Goal: Answer question/provide support: Share knowledge or assist other users

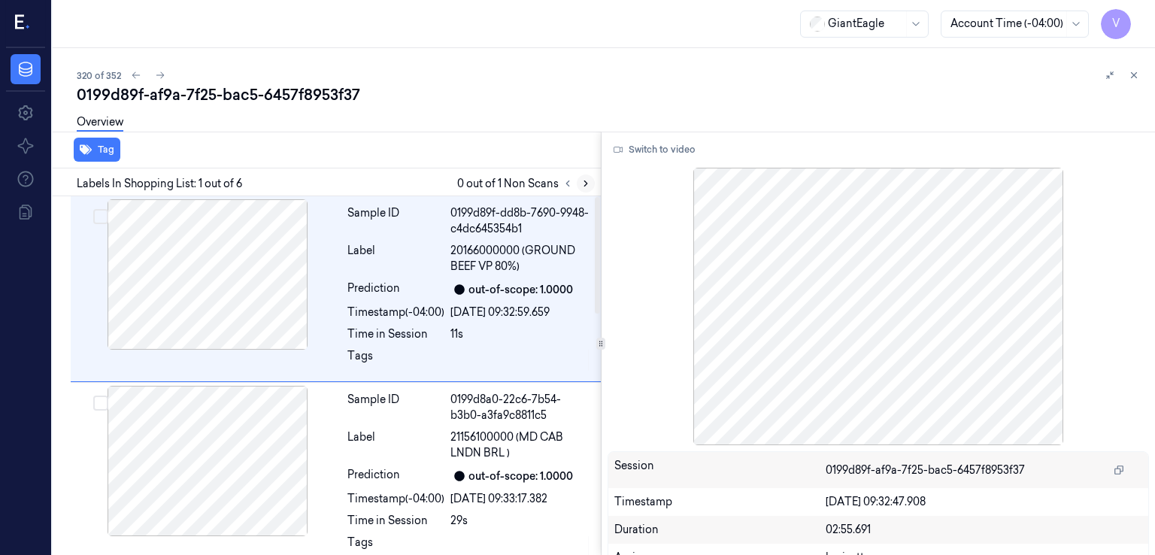
click at [592, 183] on button at bounding box center [586, 183] width 18 height 18
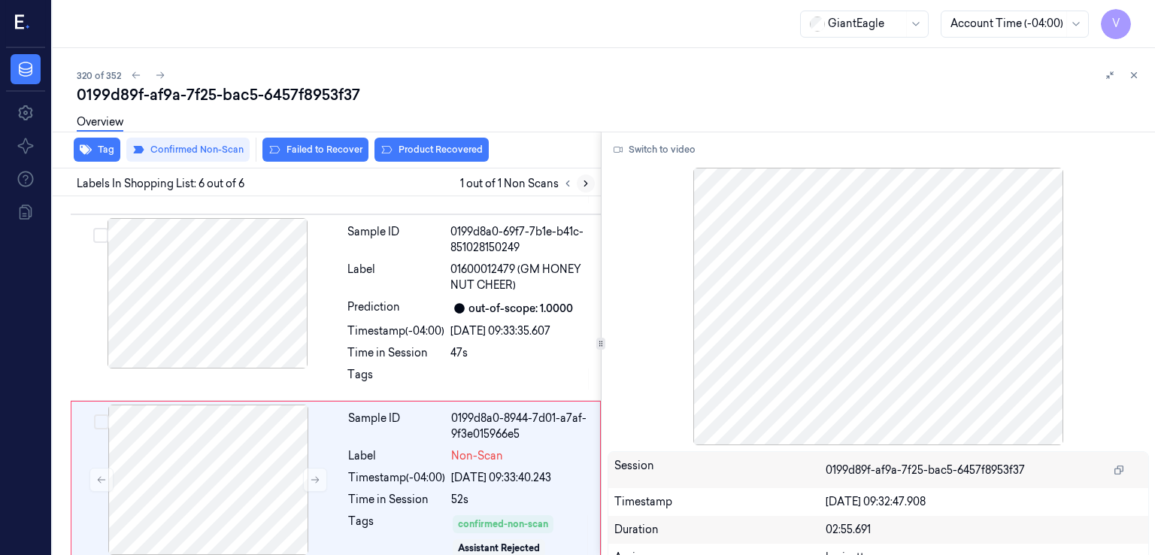
scroll to position [743, 0]
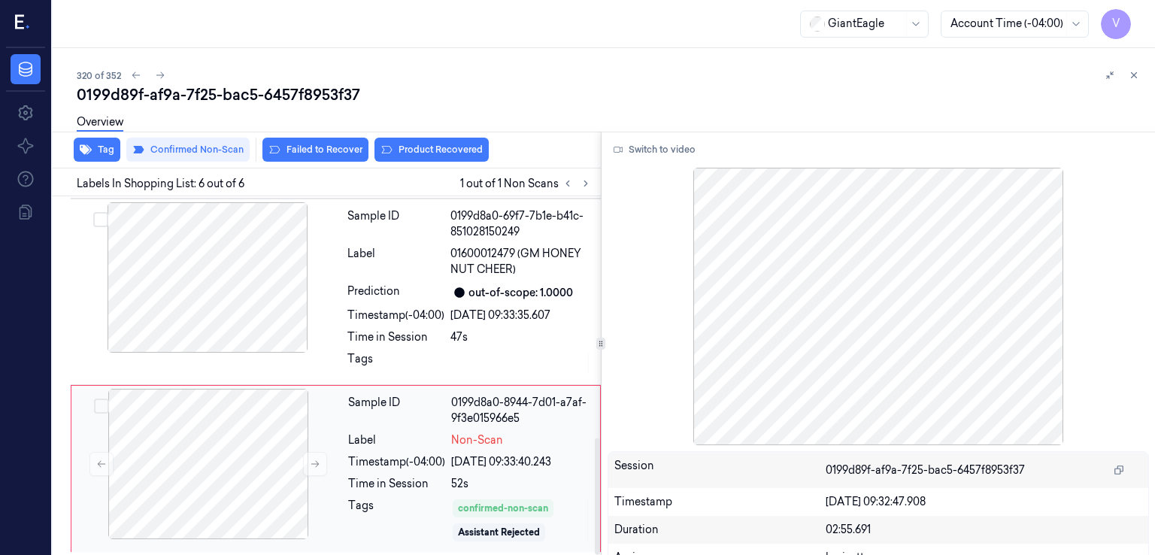
click at [359, 488] on div "Time in Session" at bounding box center [396, 484] width 97 height 16
click at [311, 465] on icon at bounding box center [315, 464] width 11 height 11
click at [490, 255] on span "01600012479 (GM HONEY NUT CHEER)" at bounding box center [520, 262] width 141 height 32
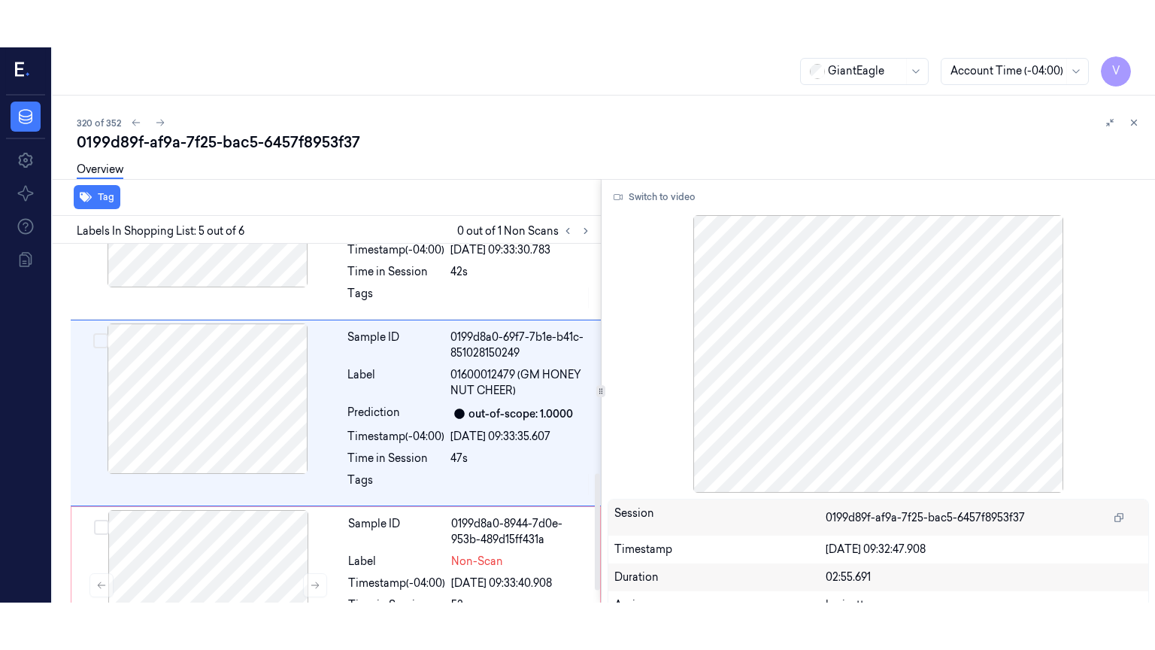
scroll to position [657, 0]
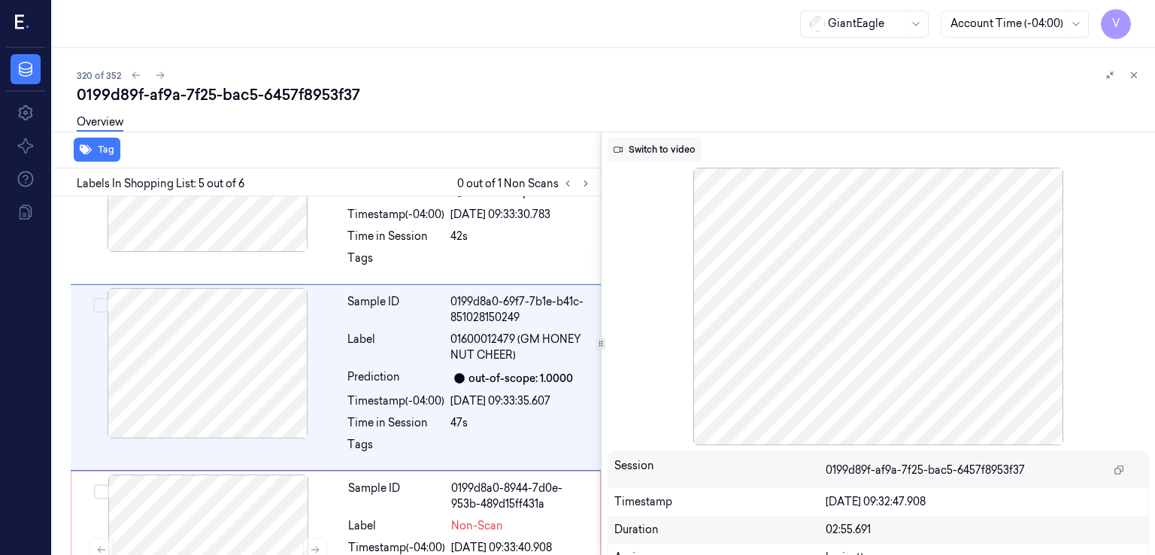
click at [663, 148] on button "Switch to video" at bounding box center [655, 150] width 94 height 24
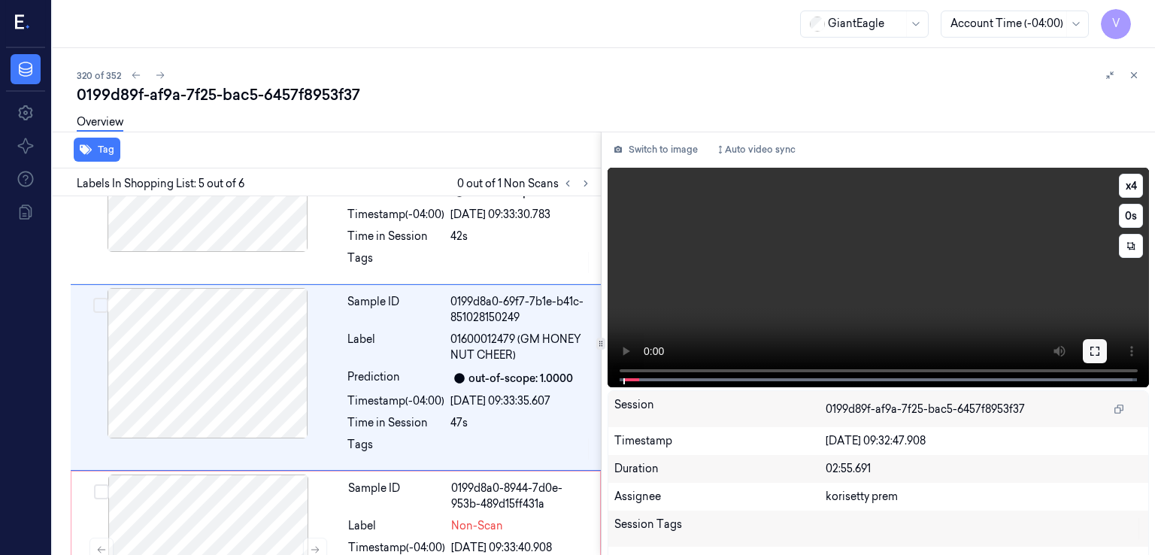
click at [1091, 352] on icon at bounding box center [1095, 351] width 12 height 12
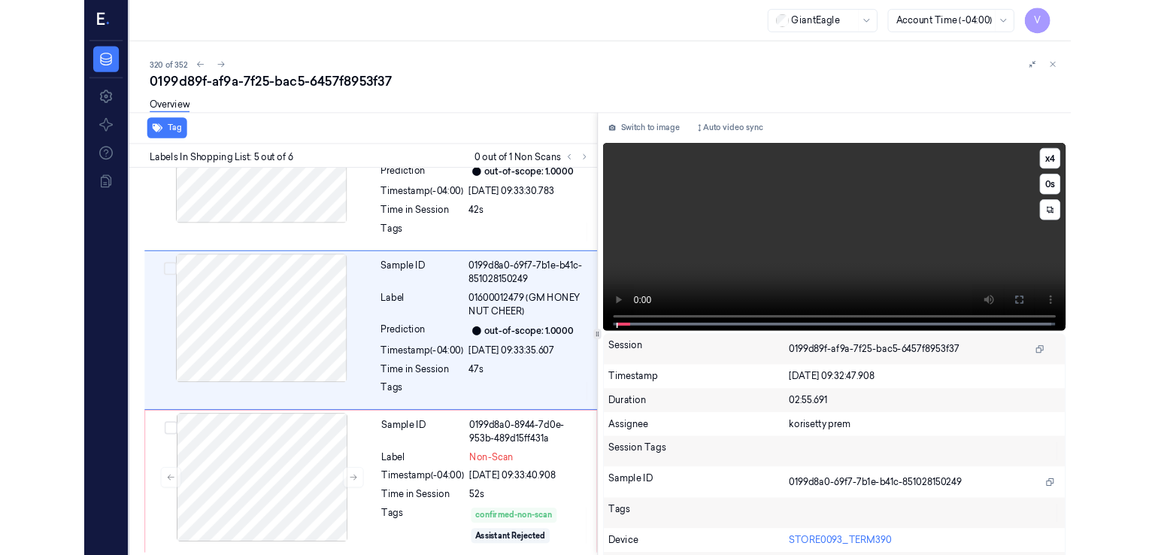
scroll to position [610, 0]
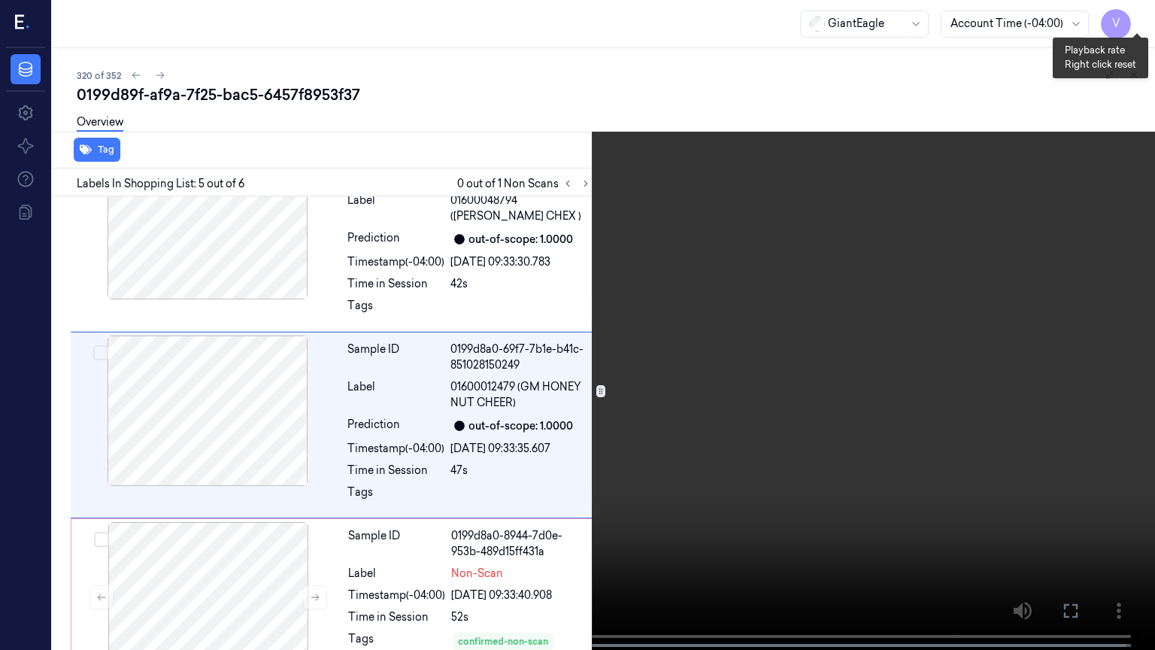
click at [1145, 9] on button "x 4" at bounding box center [1137, 18] width 24 height 24
click at [1145, 9] on button "x 1" at bounding box center [1137, 18] width 24 height 24
click at [1130, 23] on button "x 2" at bounding box center [1137, 18] width 24 height 24
click at [0, 0] on icon at bounding box center [0, 0] width 0 height 0
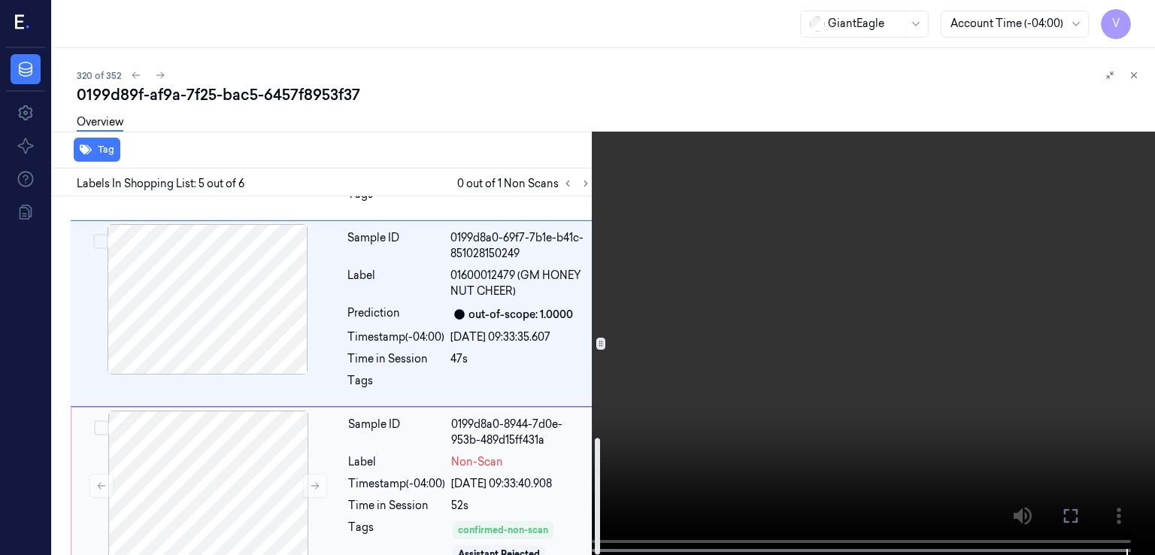
scroll to position [743, 0]
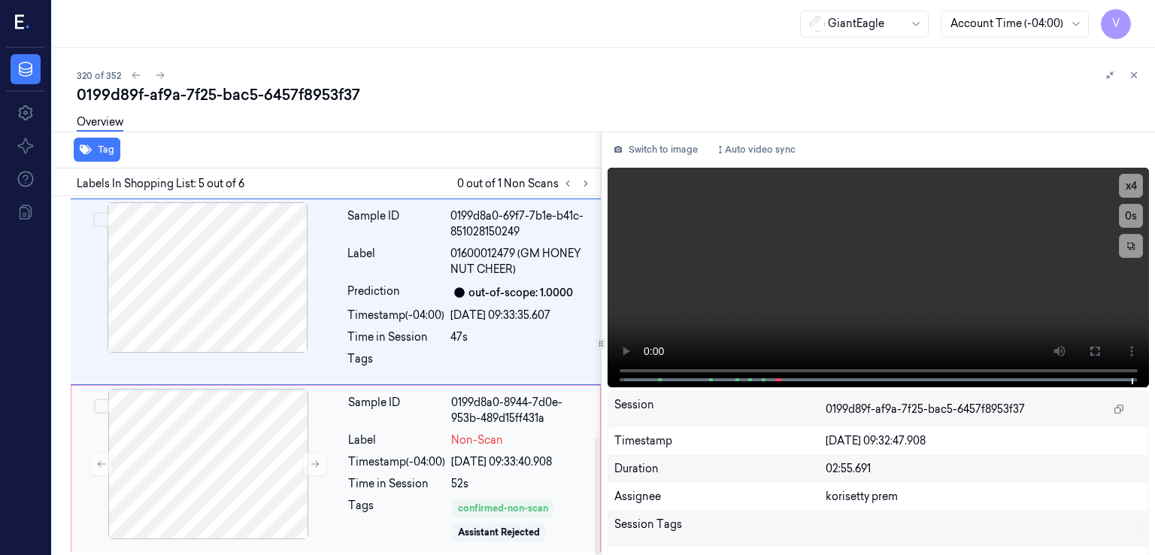
click at [451, 463] on div "Timestamp (-04:00) [DATE] 09:33:40.908" at bounding box center [469, 462] width 243 height 16
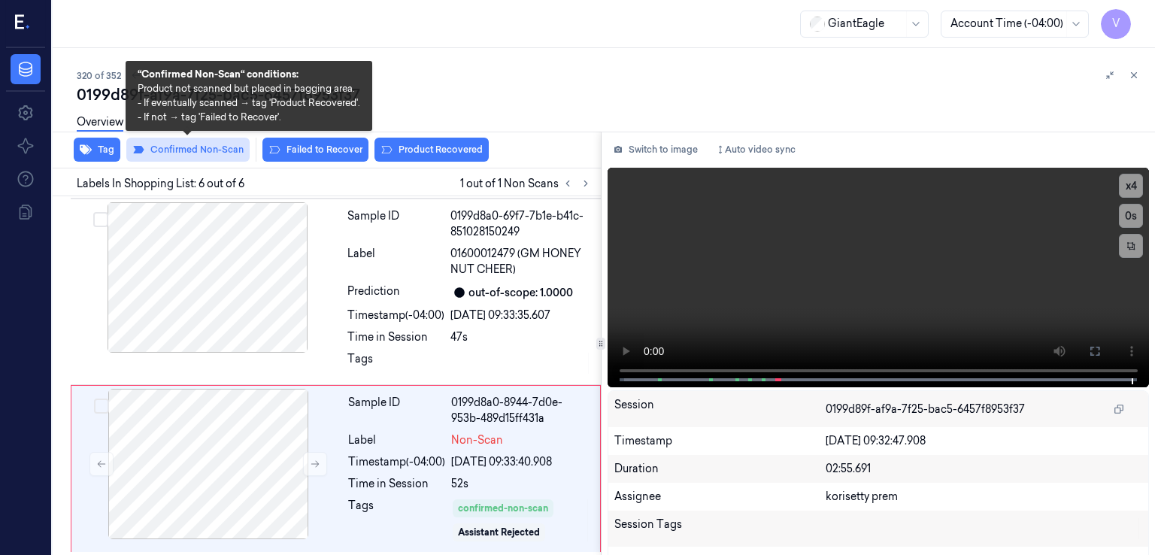
click at [213, 147] on button "Confirmed Non-Scan" at bounding box center [187, 150] width 123 height 24
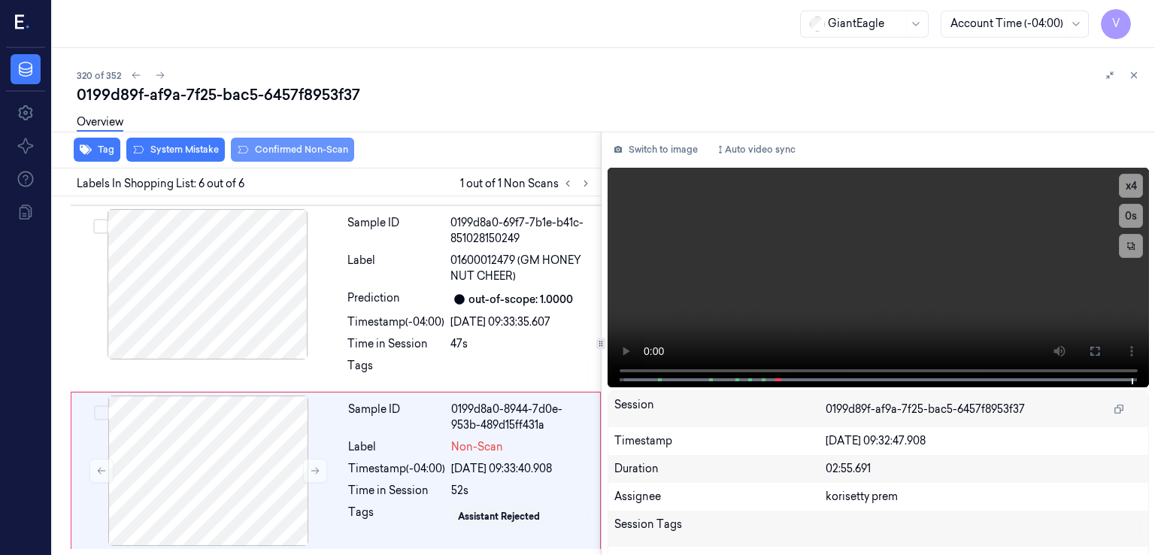
scroll to position [734, 0]
click at [213, 147] on button "System Mistake" at bounding box center [175, 150] width 99 height 24
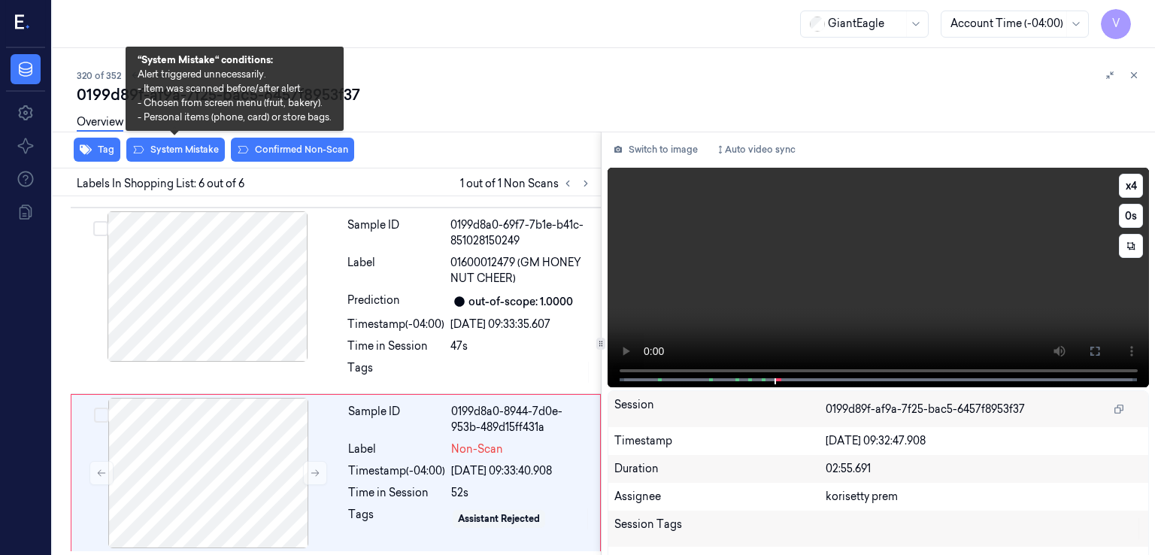
scroll to position [743, 0]
